Goal: Information Seeking & Learning: Check status

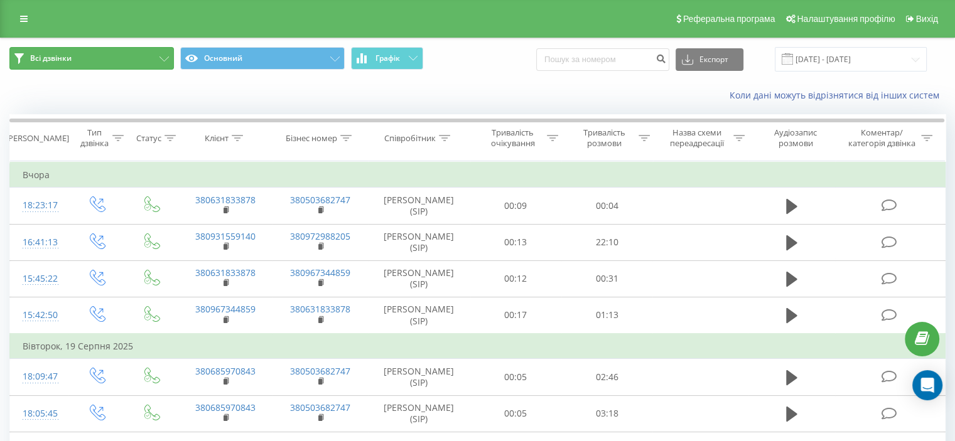
click at [75, 60] on button "Всі дзвінки" at bounding box center [91, 58] width 165 height 23
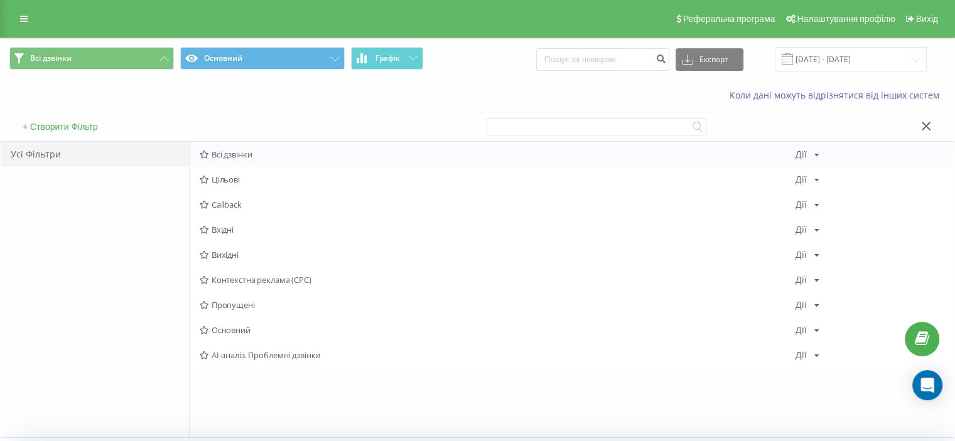
click at [234, 150] on span "Всі дзвінки" at bounding box center [498, 154] width 596 height 9
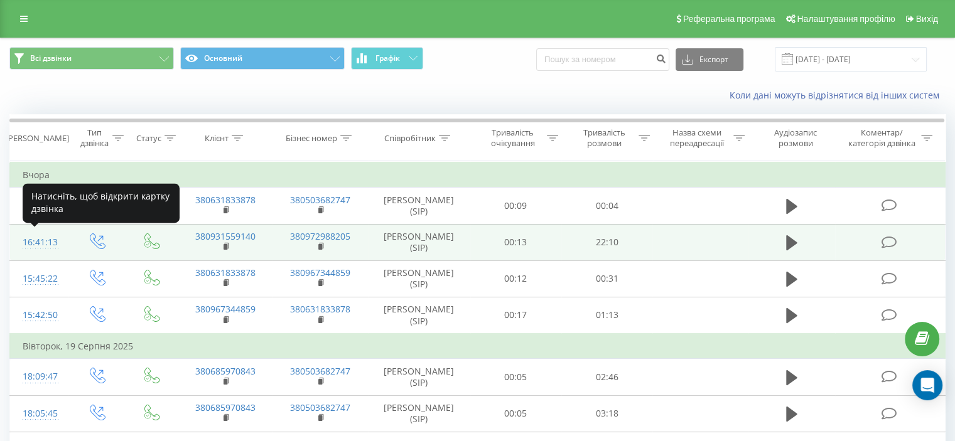
click at [42, 244] on div "16:41:13" at bounding box center [39, 242] width 33 height 24
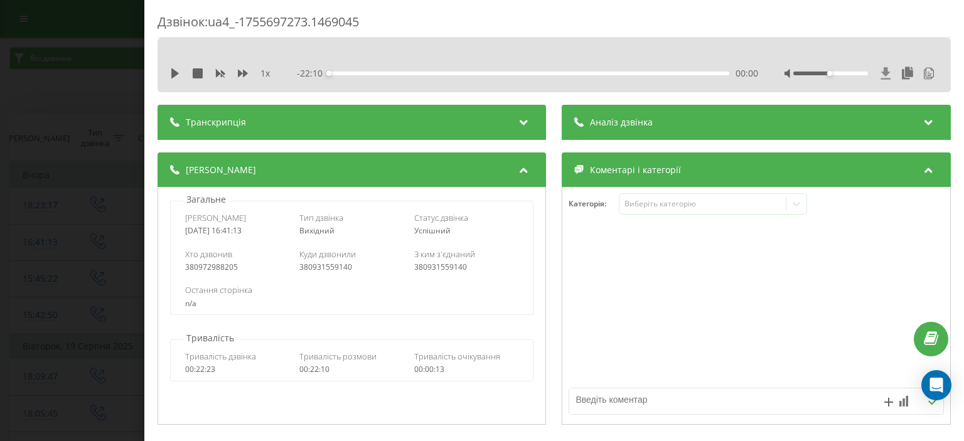
click at [882, 74] on icon at bounding box center [886, 73] width 9 height 12
drag, startPoint x: 823, startPoint y: 73, endPoint x: 870, endPoint y: 77, distance: 46.7
click at [870, 78] on div at bounding box center [862, 73] width 154 height 13
click at [882, 72] on icon at bounding box center [886, 73] width 9 height 12
click at [90, 40] on div "Дзвінок : ua4_-1755697273.1469045 1 x - 22:10 00:00 00:00 Транскрипція 00:00 Да…" at bounding box center [482, 220] width 964 height 441
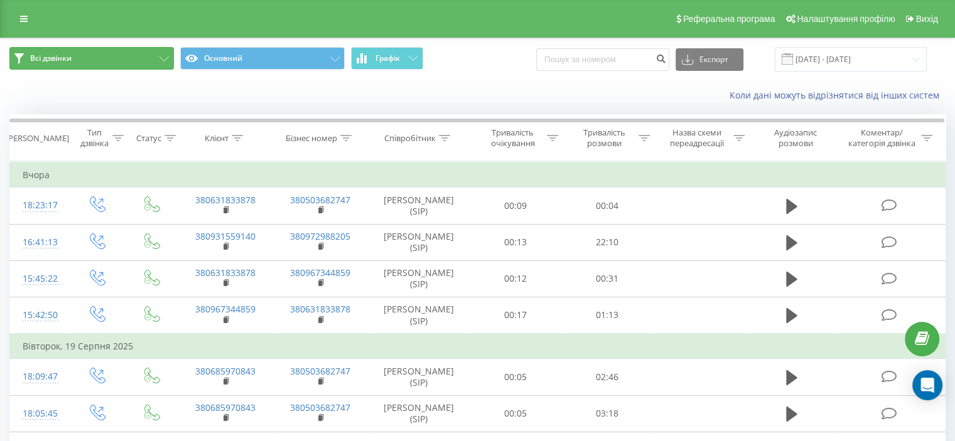
click at [23, 59] on icon at bounding box center [18, 58] width 9 height 11
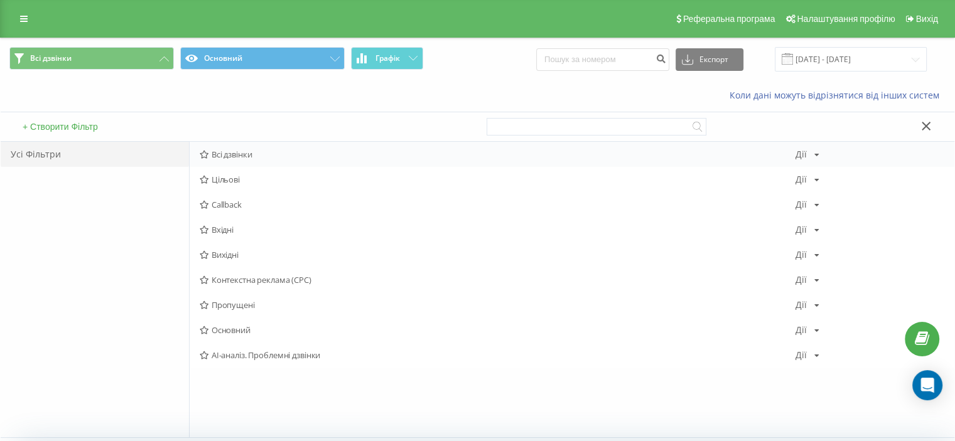
click at [313, 155] on span "Всі дзвінки" at bounding box center [498, 154] width 596 height 9
